Goal: Task Accomplishment & Management: Manage account settings

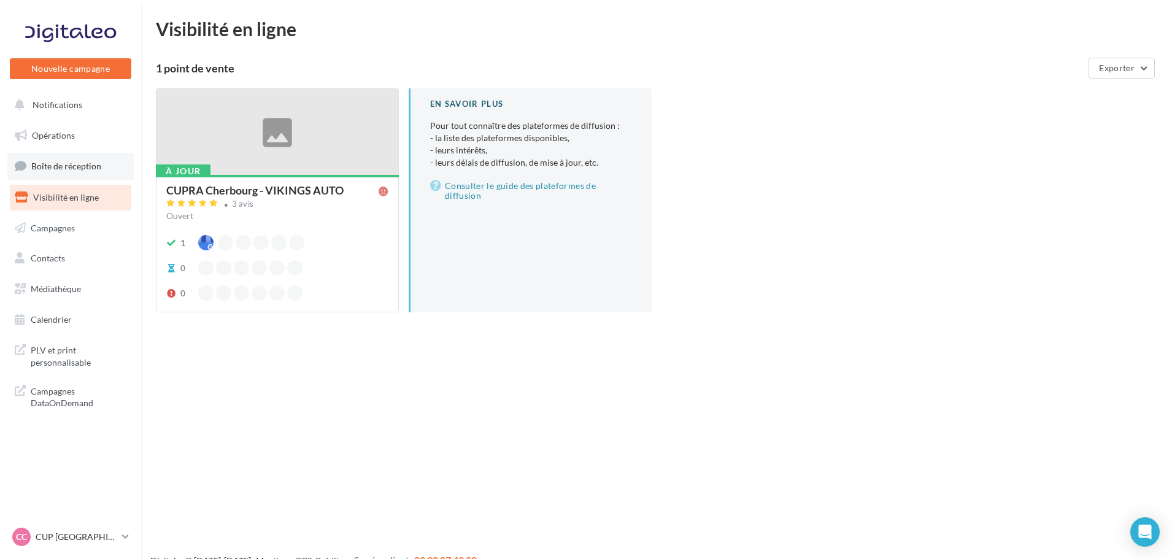
click at [63, 174] on link "Boîte de réception" at bounding box center [70, 166] width 126 height 26
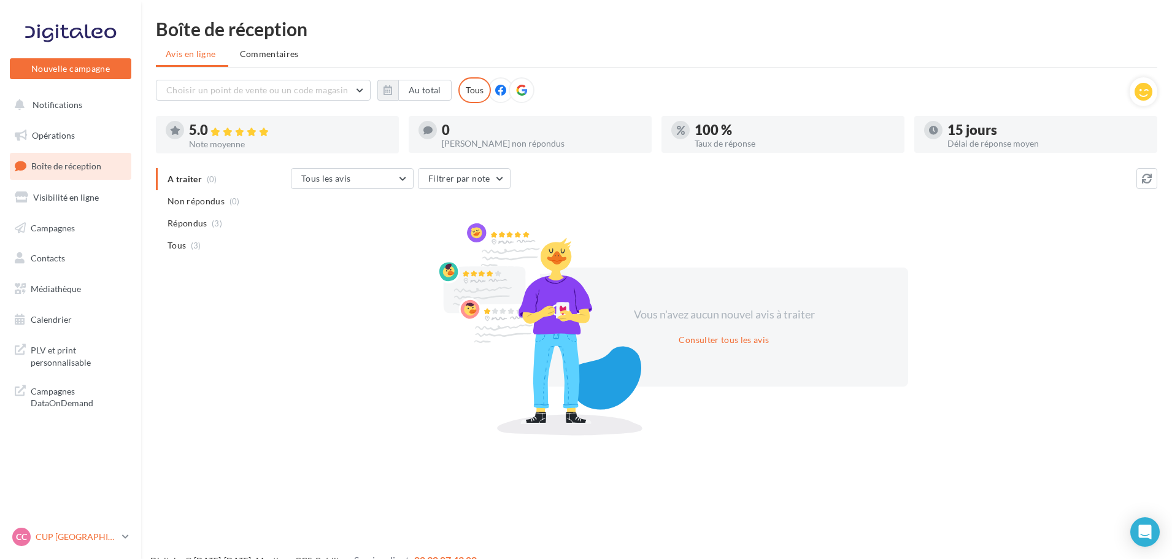
click at [85, 530] on div "CC CUP CHERBOURG cupra-[GEOGRAPHIC_DATA]" at bounding box center [64, 537] width 105 height 18
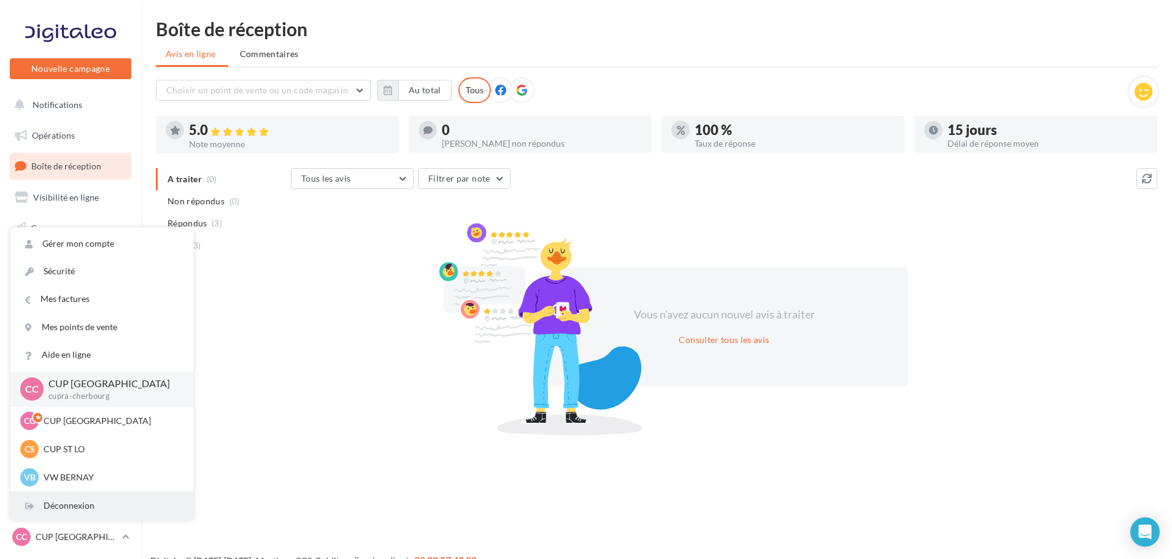
click at [75, 511] on div "Déconnexion" at bounding box center [101, 506] width 183 height 28
